Goal: Use online tool/utility: Utilize a website feature to perform a specific function

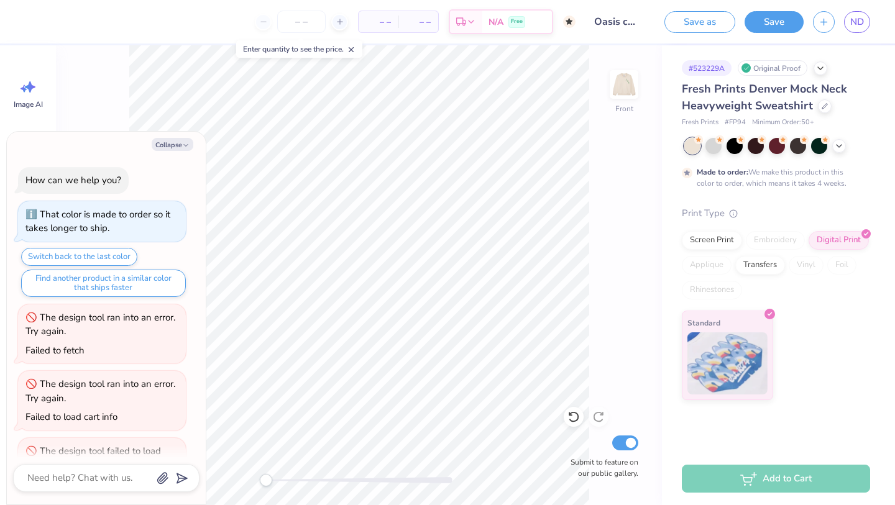
scroll to position [44, 0]
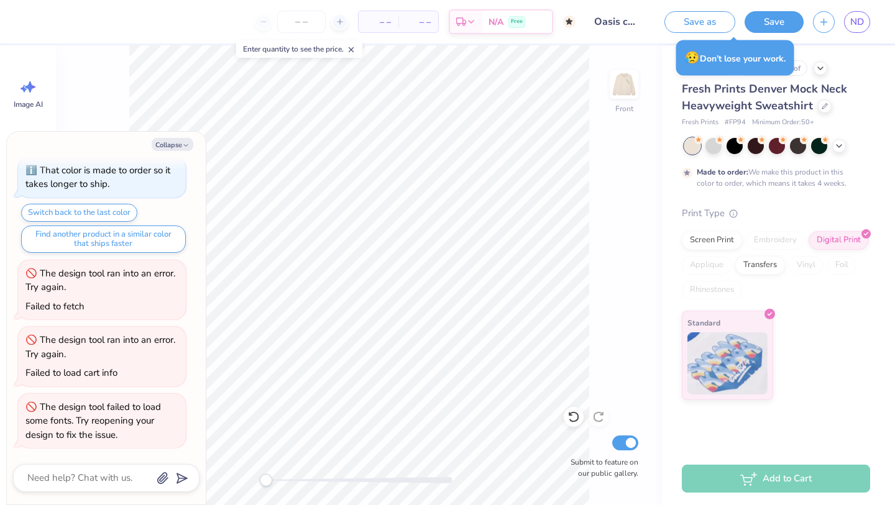
type textarea "x"
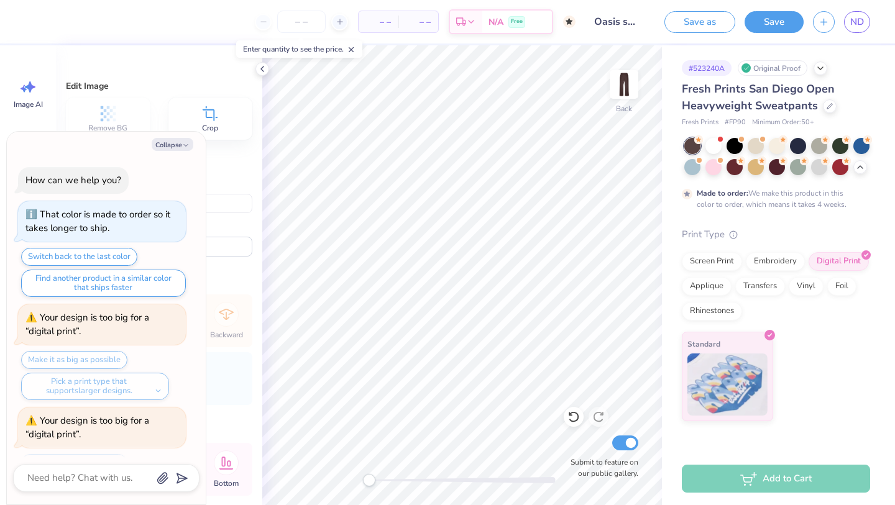
scroll to position [1431, 0]
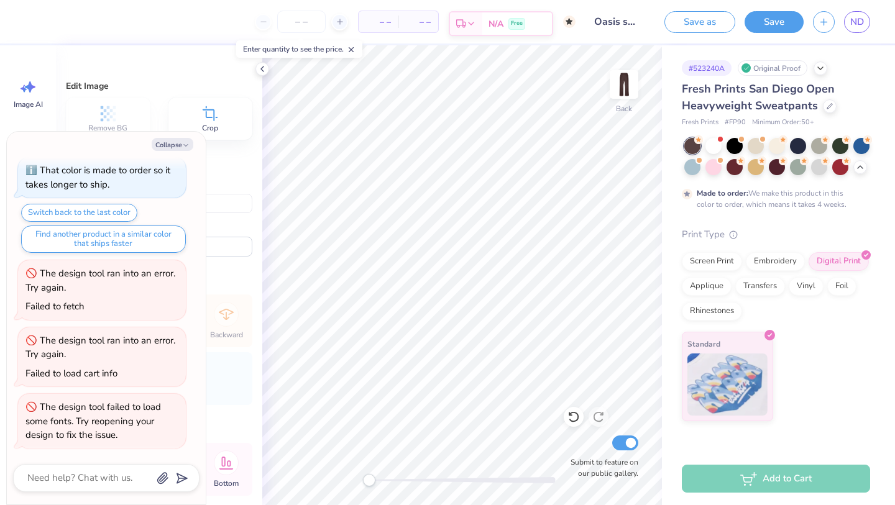
type textarea "x"
type input "6.45"
type input "12.55"
type input "21.53"
type textarea "x"
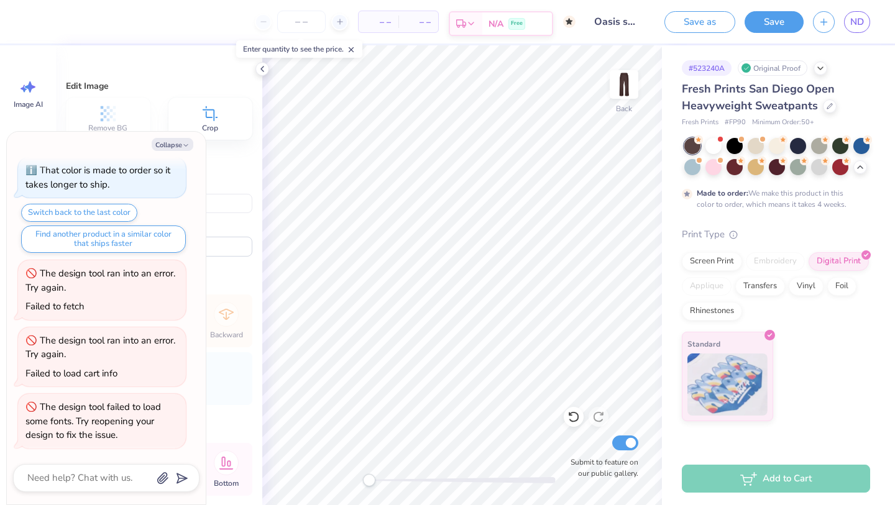
type input "7.64"
type input "14.86"
type input "21.51"
type textarea "x"
type input "0.0"
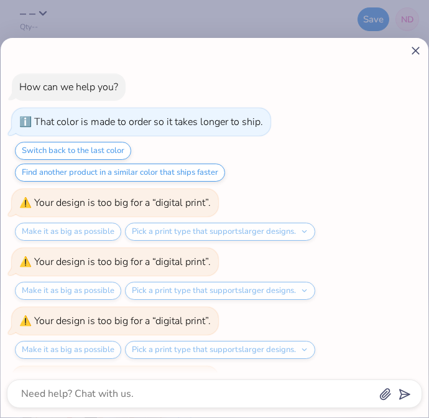
scroll to position [841, 0]
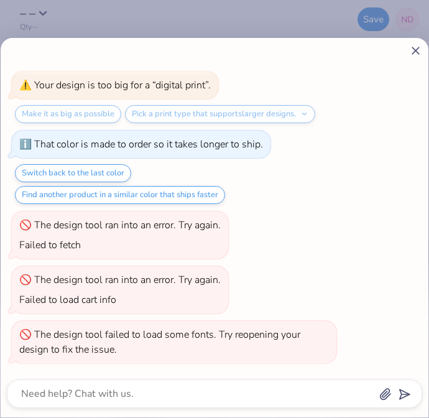
type textarea "x"
